Goal: Ask a question

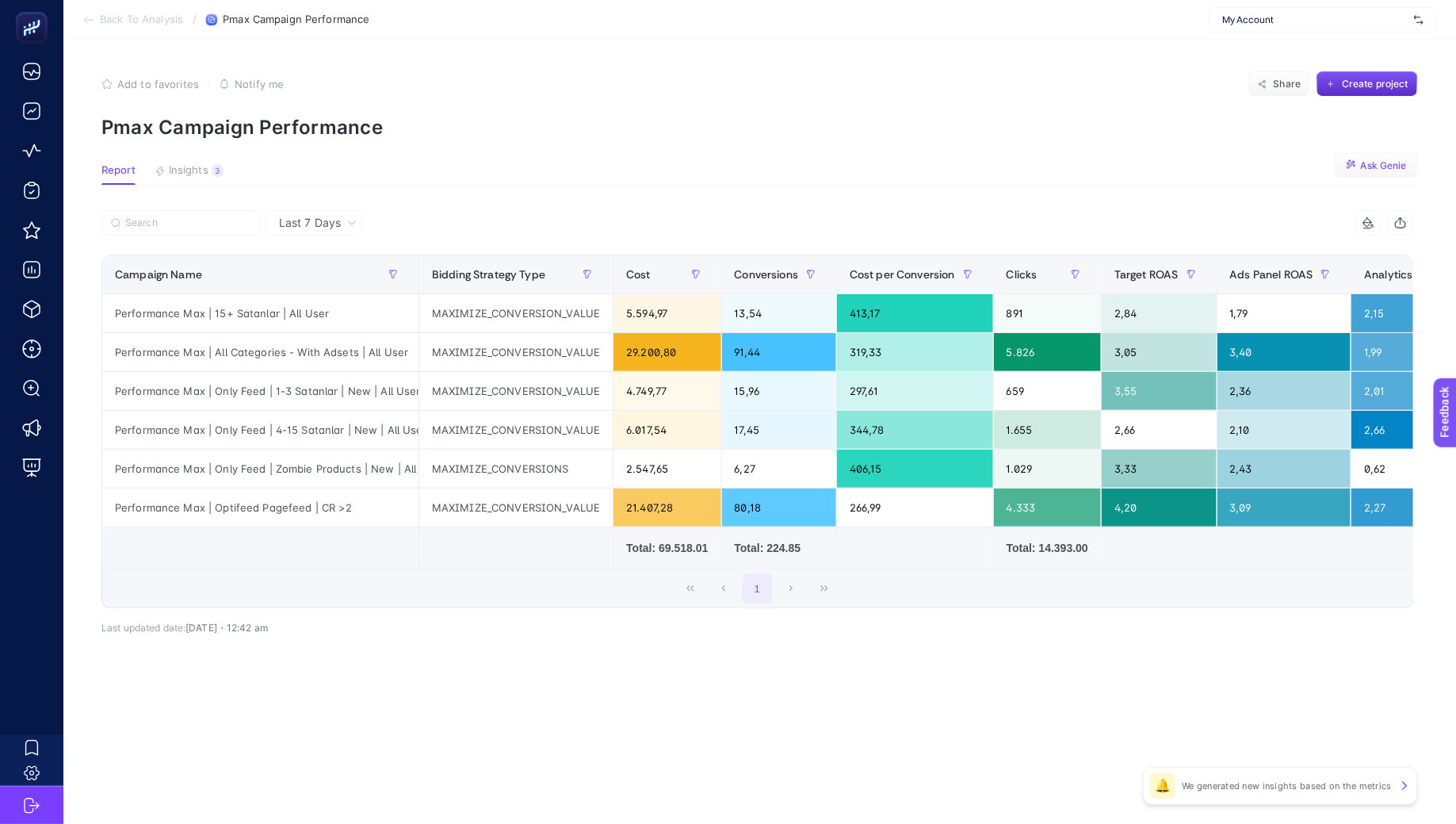
click at [1347, 172] on button "Ask Genie" at bounding box center [1376, 165] width 83 height 25
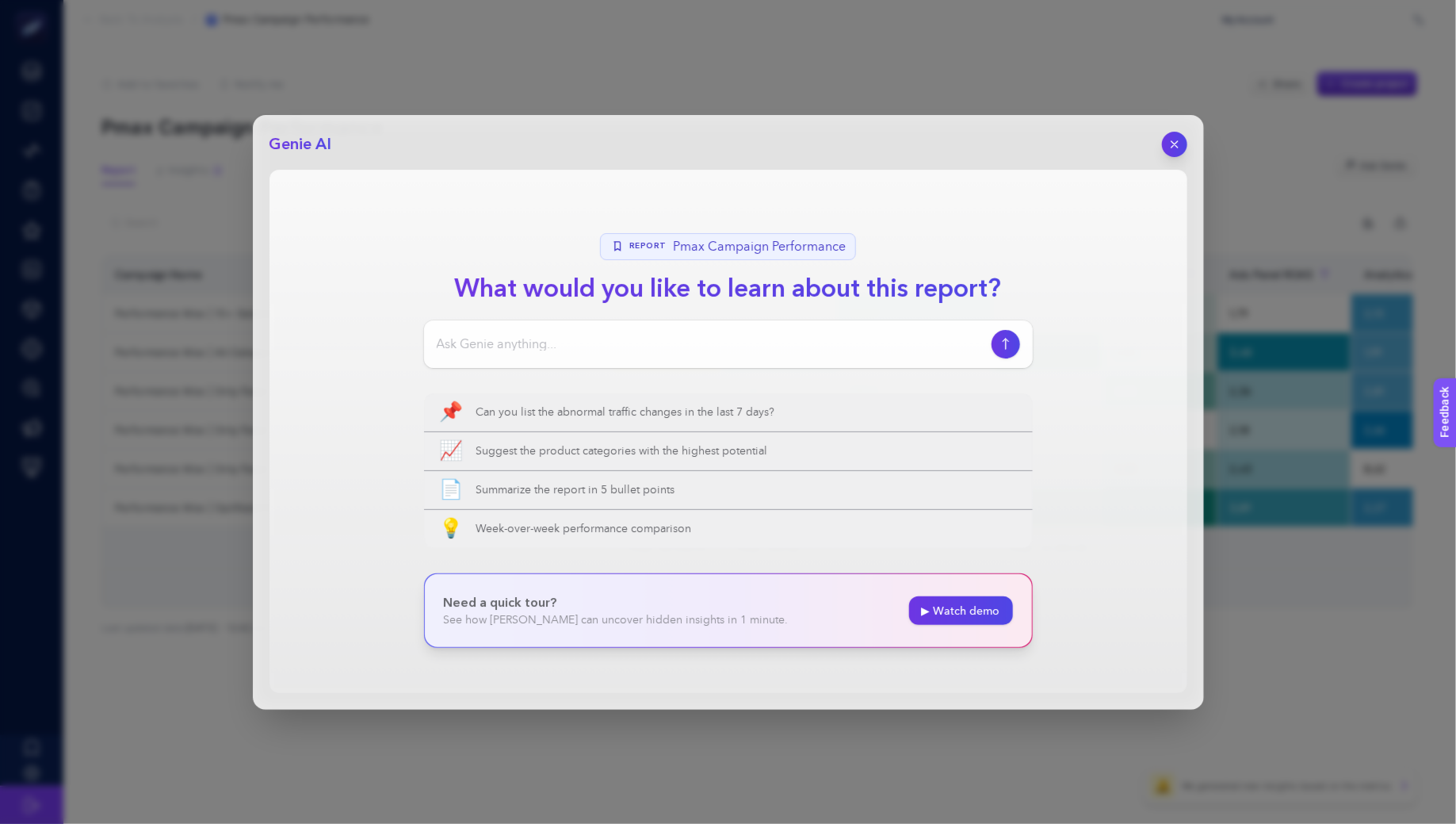
click at [642, 344] on input at bounding box center [711, 343] width 548 height 19
paste input "tablo şeklinde anlatır mısın ?"
type input "bu tabloyu anlatır mısın ? tablo şeklinde anlatır mısın ?"
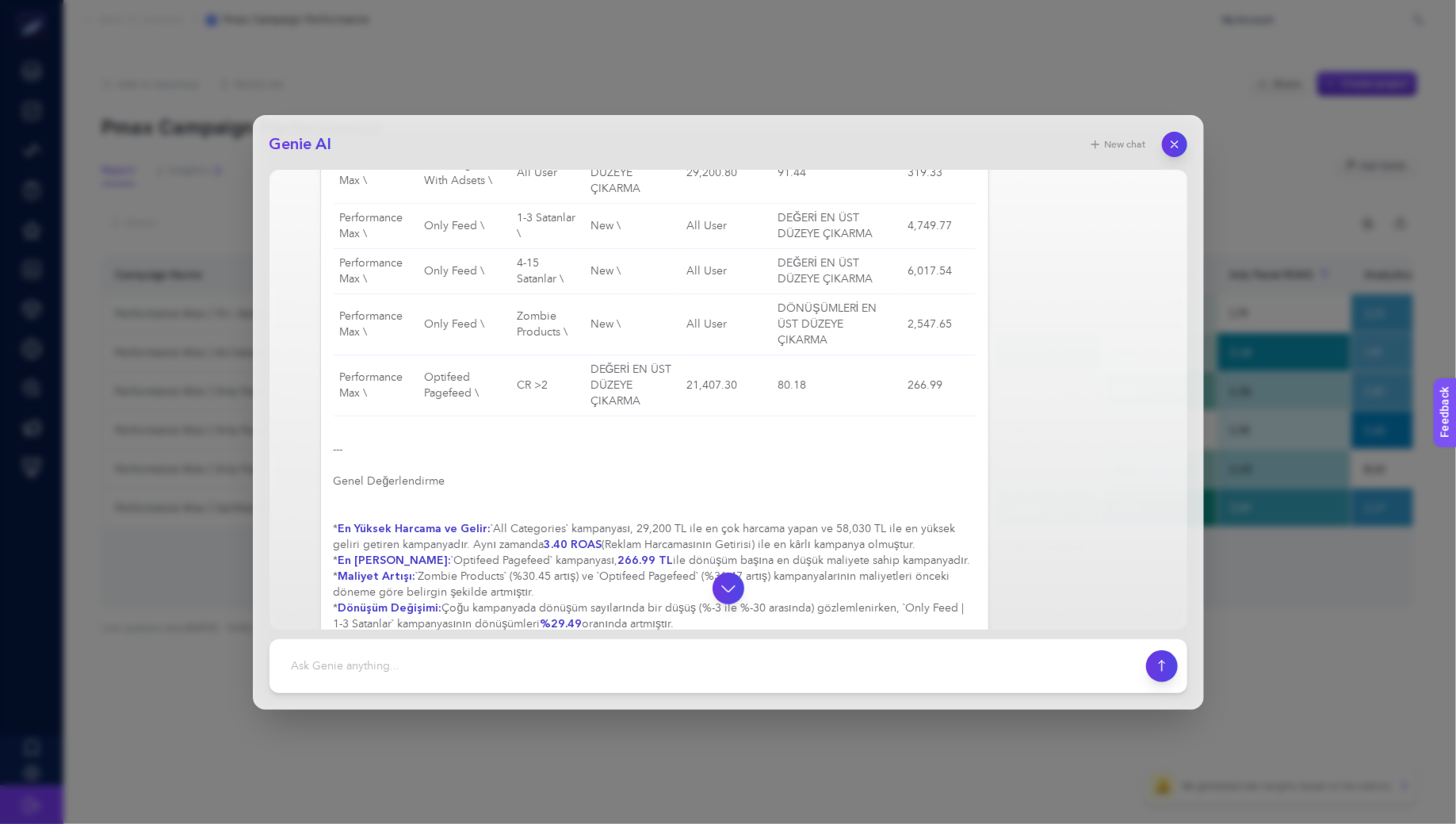
scroll to position [411, 0]
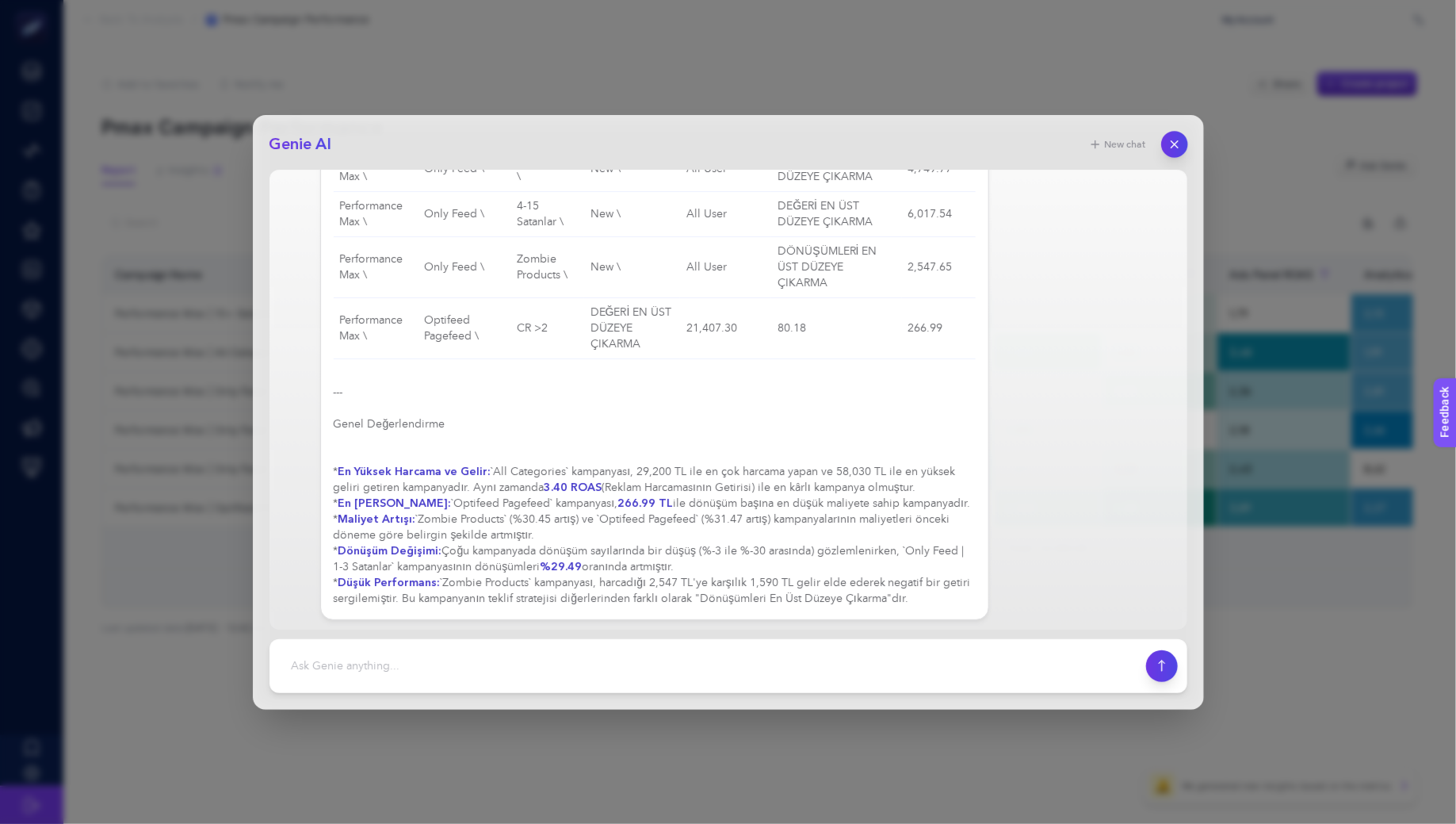
click at [1174, 146] on icon "button" at bounding box center [1174, 144] width 13 height 13
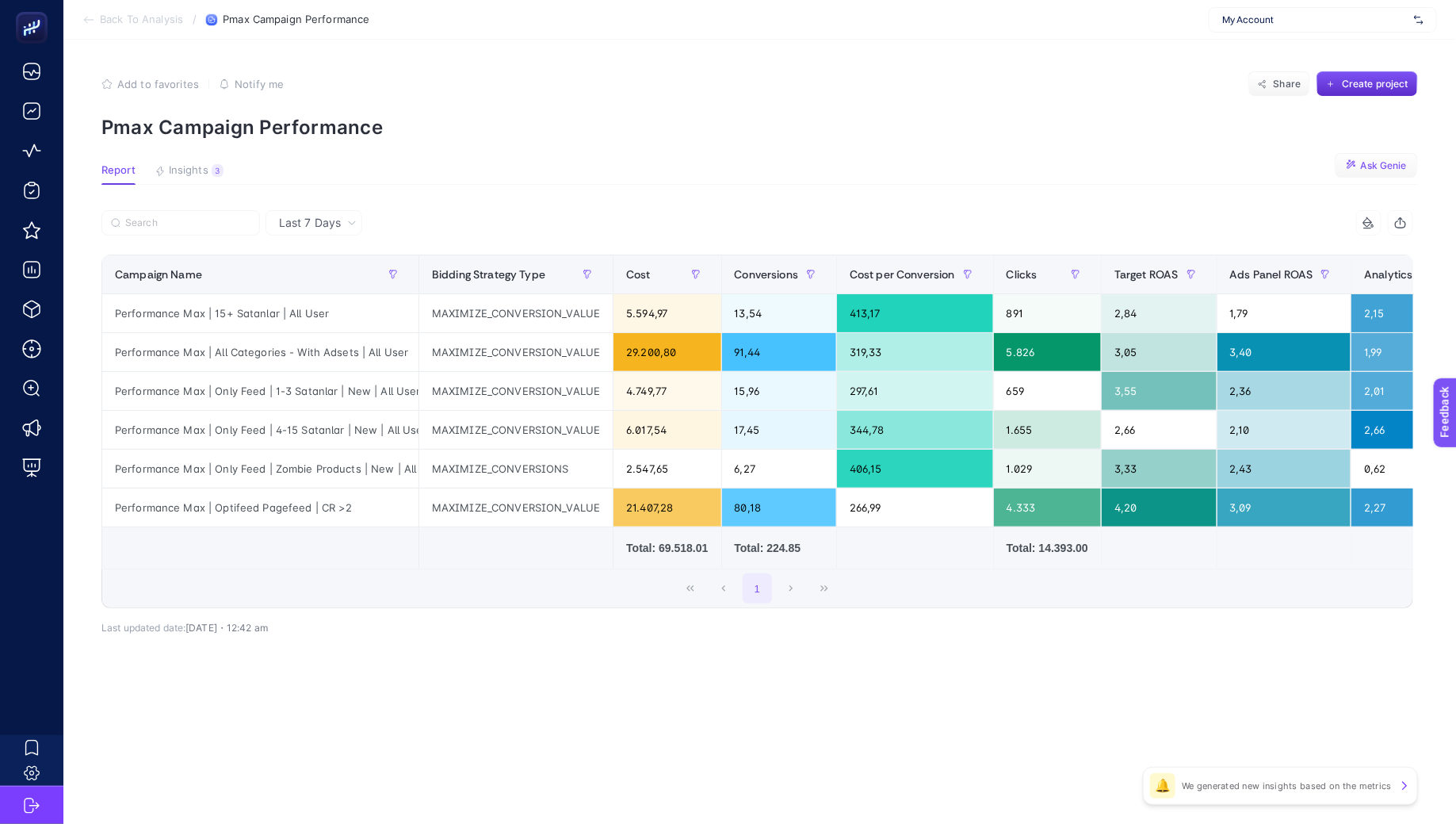
click at [1381, 172] on span "Ask Genie" at bounding box center [1384, 165] width 46 height 13
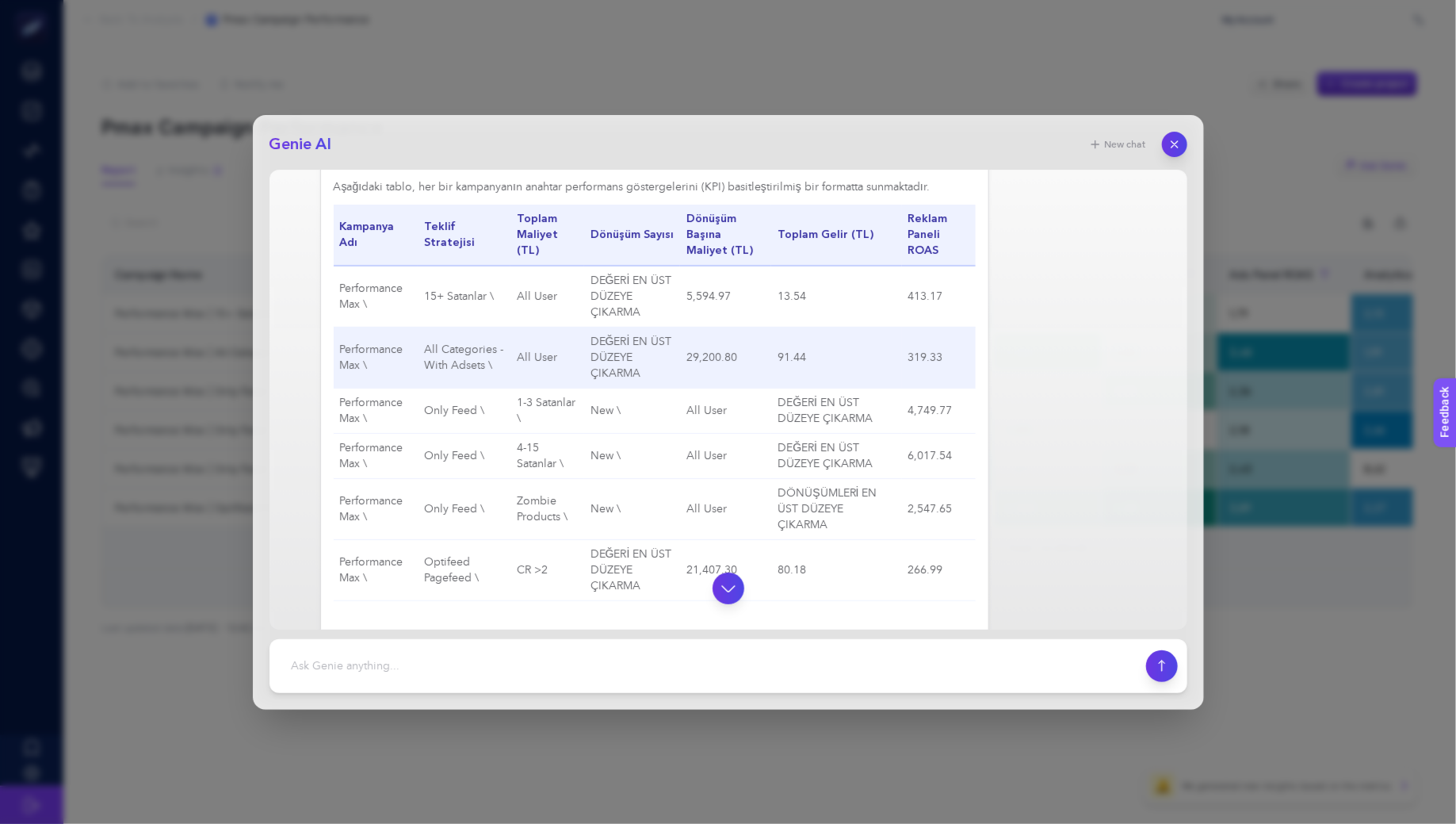
scroll to position [158, 0]
